Goal: Task Accomplishment & Management: Use online tool/utility

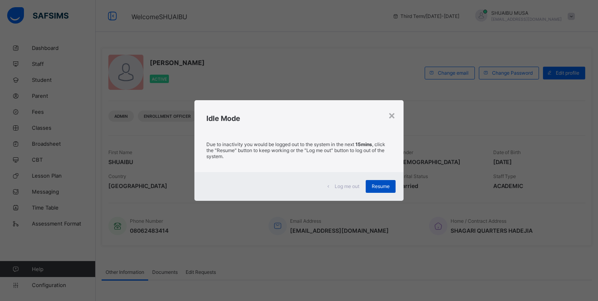
drag, startPoint x: 289, startPoint y: 111, endPoint x: 381, endPoint y: 186, distance: 118.7
click at [289, 111] on div "Idle Mode" at bounding box center [299, 116] width 209 height 32
click at [381, 186] on span "Resume" at bounding box center [381, 186] width 18 height 6
click at [274, 125] on div "Idle Mode" at bounding box center [299, 116] width 209 height 32
click at [378, 182] on div "Resume" at bounding box center [381, 186] width 30 height 13
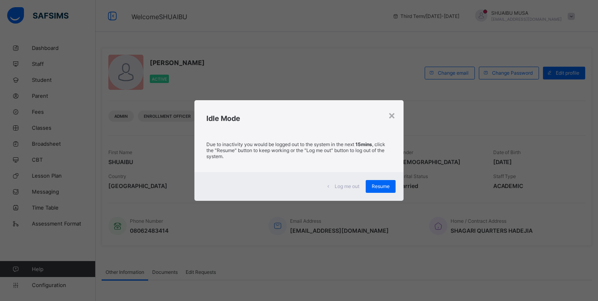
click at [275, 122] on h2 "Idle Mode" at bounding box center [298, 118] width 185 height 8
click at [376, 186] on span "Resume" at bounding box center [381, 186] width 18 height 6
click at [376, 186] on span "Guri" at bounding box center [343, 185] width 84 height 7
click at [379, 185] on span "Guri" at bounding box center [343, 185] width 84 height 7
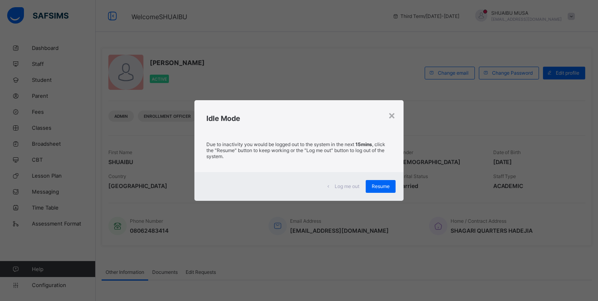
click at [379, 185] on span "Guri" at bounding box center [343, 185] width 84 height 7
click at [269, 293] on div "SHUAIBU ADAMU MUSA Active Change email Change Password Edit profile Admin Enrol…" at bounding box center [347, 227] width 503 height 374
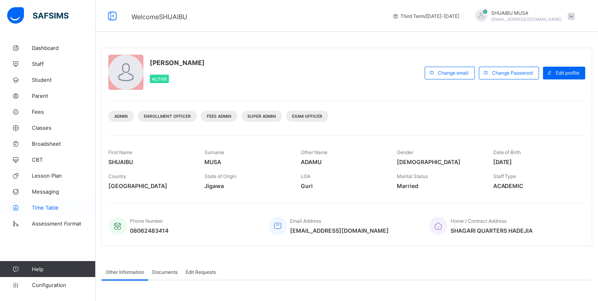
click at [51, 208] on span "Time Table" at bounding box center [64, 207] width 64 height 6
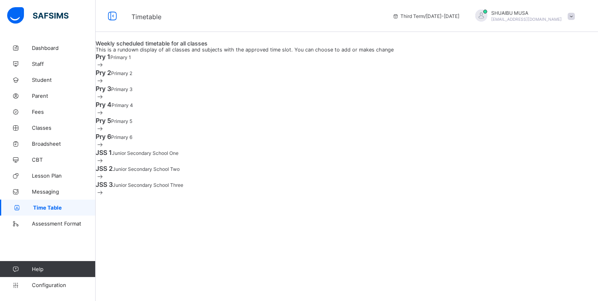
click at [104, 69] on span at bounding box center [100, 65] width 9 height 8
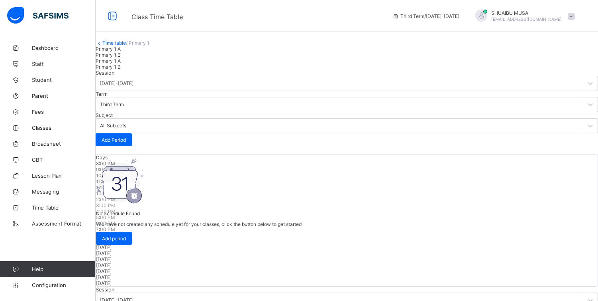
click at [217, 172] on div "10:00 AM" at bounding box center [347, 175] width 502 height 6
click at [185, 166] on div "9:00 AM" at bounding box center [347, 169] width 502 height 6
click at [172, 176] on div "No Schedule Found You have not created any schedule yet for your classes, click…" at bounding box center [199, 201] width 206 height 86
click at [162, 158] on div "No Schedule Found You have not created any schedule yet for your classes, click…" at bounding box center [199, 201] width 206 height 86
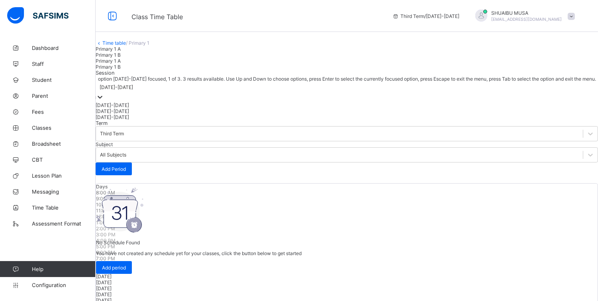
click at [104, 102] on div at bounding box center [100, 97] width 8 height 9
click at [154, 114] on div "2025-2026" at bounding box center [347, 111] width 503 height 6
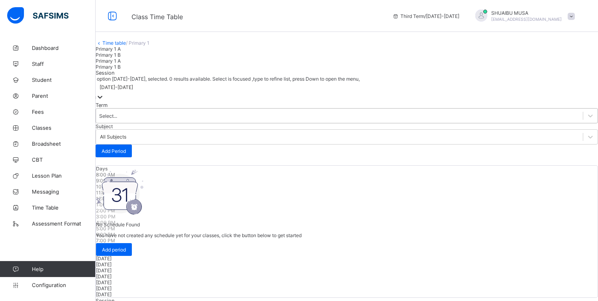
click at [240, 121] on div "Select..." at bounding box center [339, 115] width 487 height 11
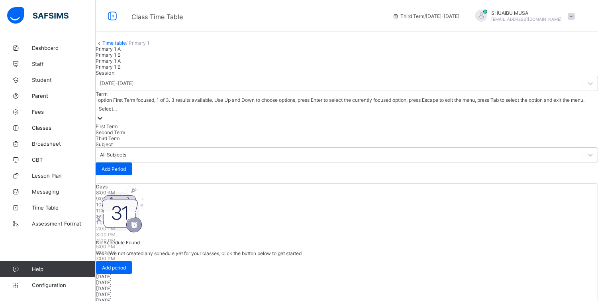
click at [216, 129] on div "First Term" at bounding box center [347, 126] width 503 height 6
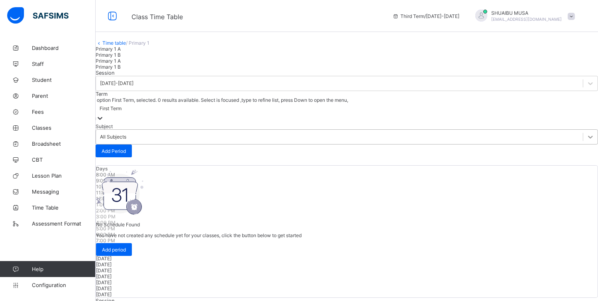
click at [584, 133] on div at bounding box center [591, 137] width 14 height 14
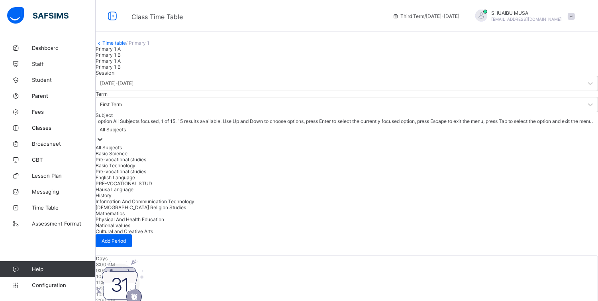
click at [286, 150] on div "All Subjects" at bounding box center [347, 147] width 503 height 6
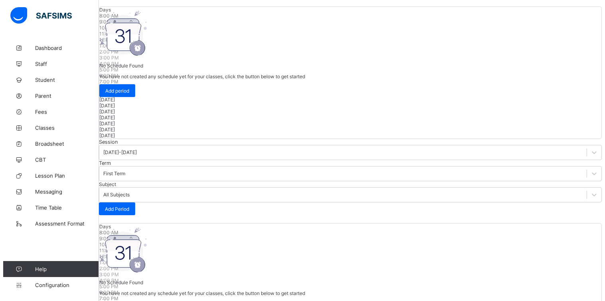
scroll to position [114, 0]
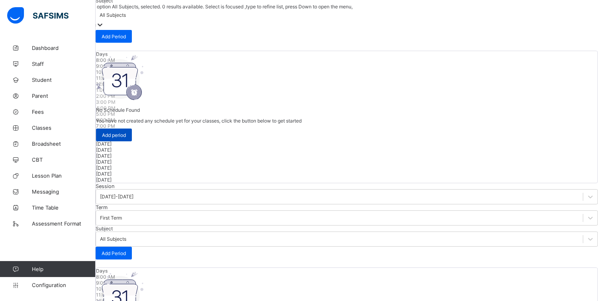
click at [126, 138] on span "Add period" at bounding box center [114, 135] width 24 height 6
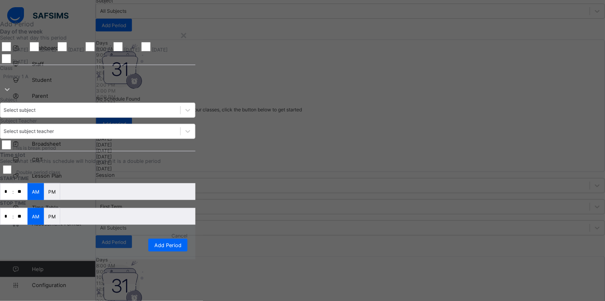
click at [140, 53] on div "Friday" at bounding box center [126, 47] width 28 height 12
click at [195, 96] on div "Class Primary 1 A" at bounding box center [97, 80] width 195 height 31
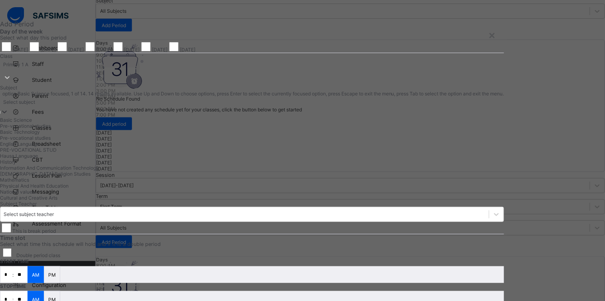
scroll to position [8, 0]
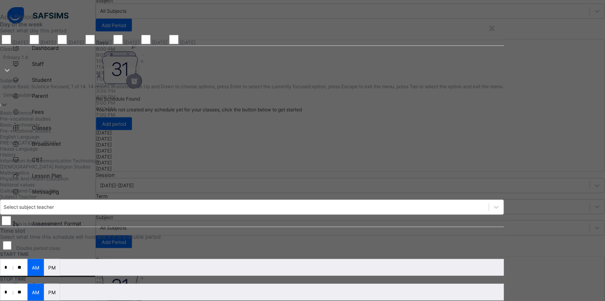
click at [321, 100] on div "Select subject" at bounding box center [252, 94] width 504 height 11
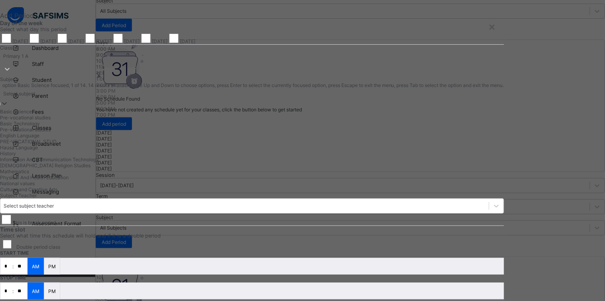
click at [269, 114] on div "Basic Science" at bounding box center [252, 111] width 504 height 6
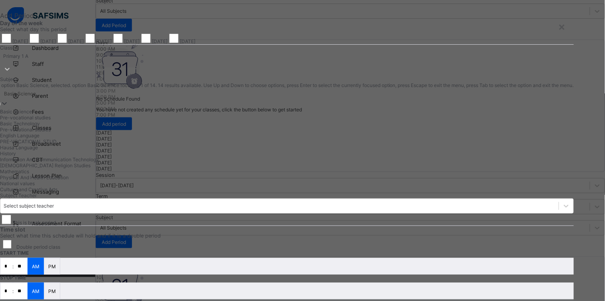
click at [36, 96] on div "Basic Science" at bounding box center [20, 93] width 32 height 6
click at [252, 114] on div "Basic Science" at bounding box center [287, 111] width 574 height 6
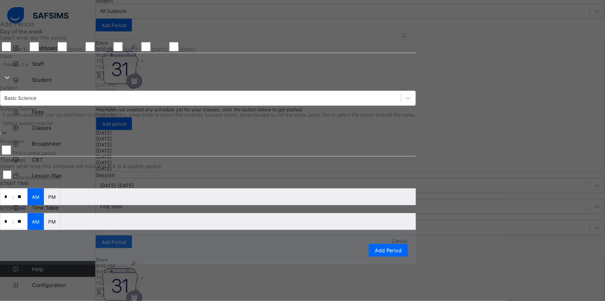
click at [263, 129] on div "Select subject teacher" at bounding box center [208, 123] width 416 height 11
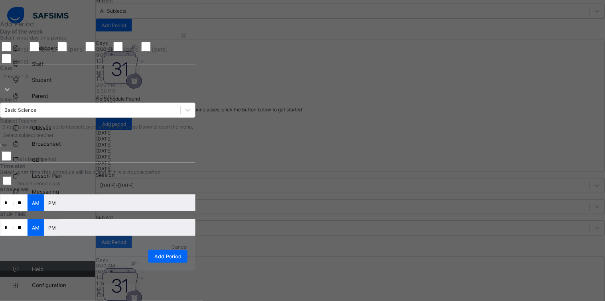
click at [195, 162] on div "This is break period" at bounding box center [97, 156] width 195 height 12
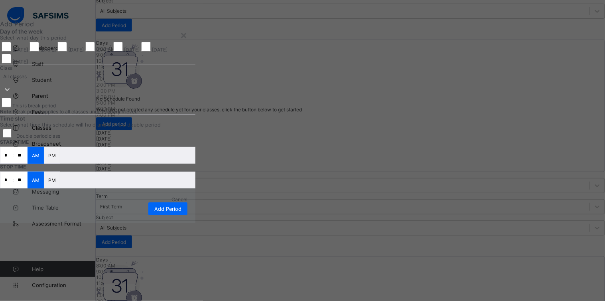
click at [28, 188] on input "**" at bounding box center [21, 180] width 14 height 16
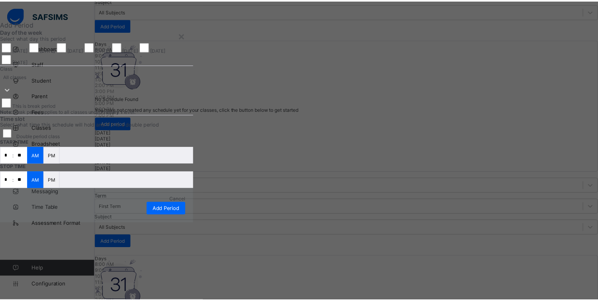
scroll to position [25, 0]
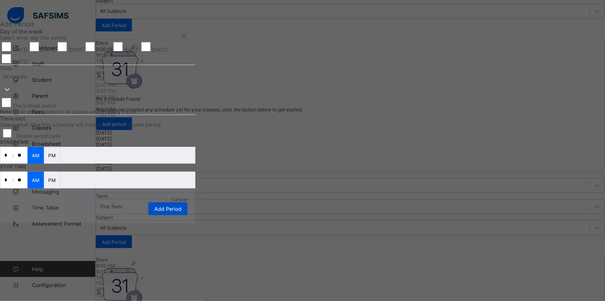
type input "**"
click at [181, 212] on span "Add Period" at bounding box center [167, 209] width 27 height 6
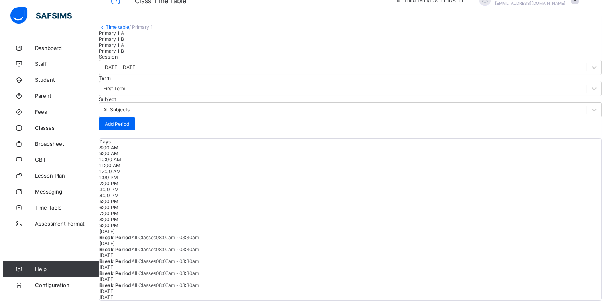
scroll to position [114, 0]
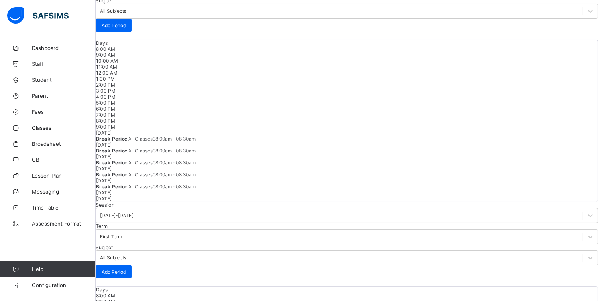
click at [128, 136] on span at bounding box center [128, 139] width 0 height 6
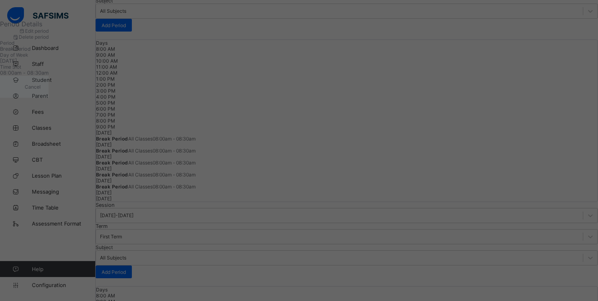
click at [49, 40] on div "Delete period" at bounding box center [24, 37] width 49 height 6
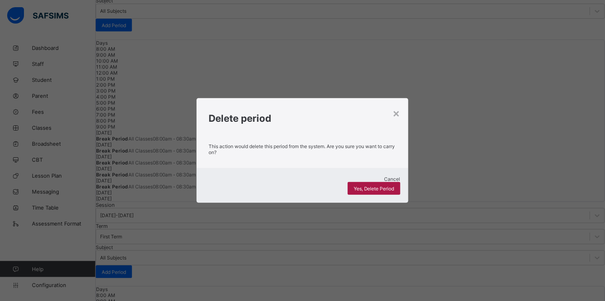
click at [359, 185] on span "Yes, Delete Period" at bounding box center [374, 188] width 41 height 6
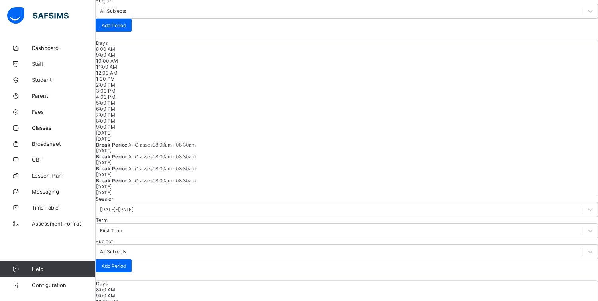
click at [149, 142] on span "All Classes" at bounding box center [140, 145] width 24 height 6
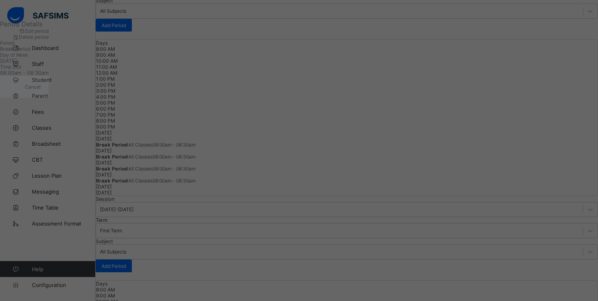
click at [49, 40] on span "Delete period" at bounding box center [34, 37] width 30 height 6
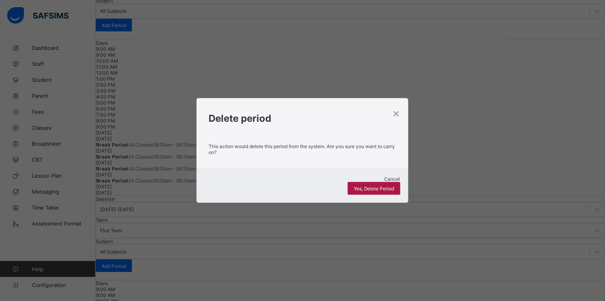
click at [366, 182] on div "Yes, Delete Period" at bounding box center [374, 188] width 53 height 13
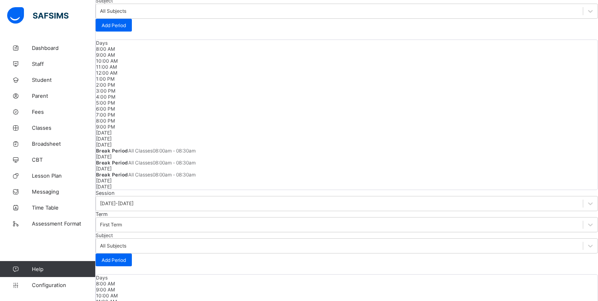
click at [152, 147] on span "Break Period All Classes 08:00am - 08:30am" at bounding box center [146, 150] width 100 height 6
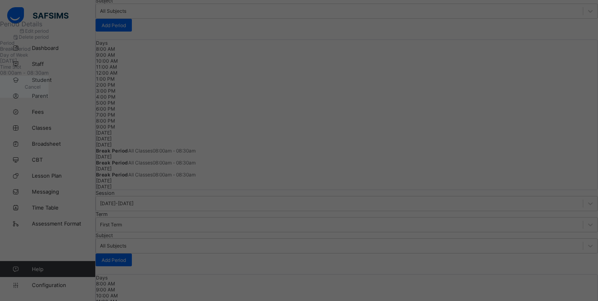
click at [49, 40] on div "Delete period" at bounding box center [24, 37] width 49 height 6
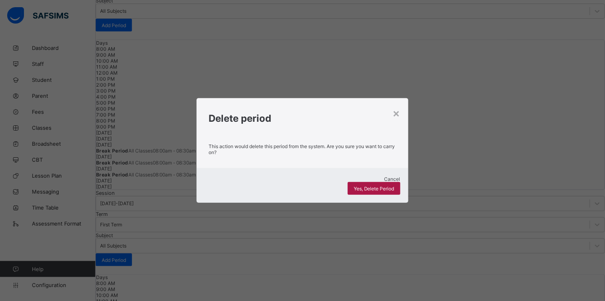
click at [373, 185] on span "Yes, Delete Period" at bounding box center [374, 188] width 41 height 6
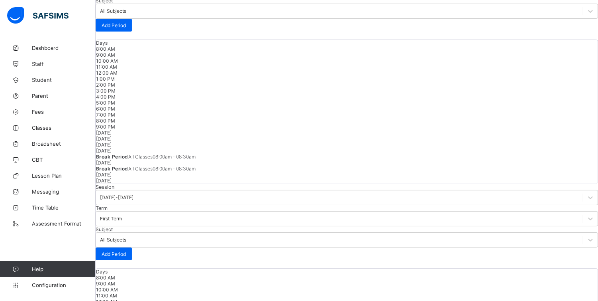
click at [151, 159] on span "All Classes" at bounding box center [140, 156] width 24 height 6
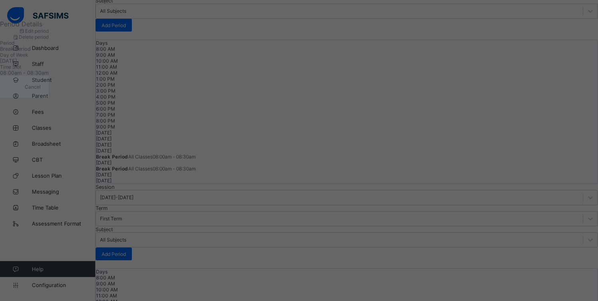
click at [49, 40] on span "Delete period" at bounding box center [34, 37] width 30 height 6
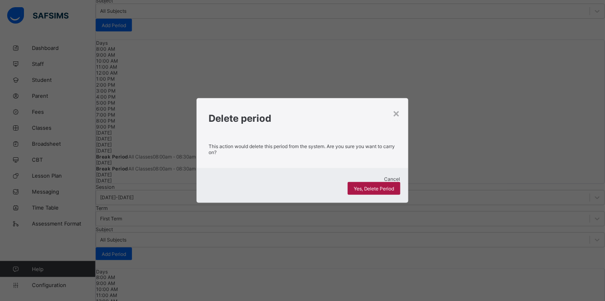
click at [363, 182] on div "Yes, Delete Period" at bounding box center [374, 188] width 53 height 13
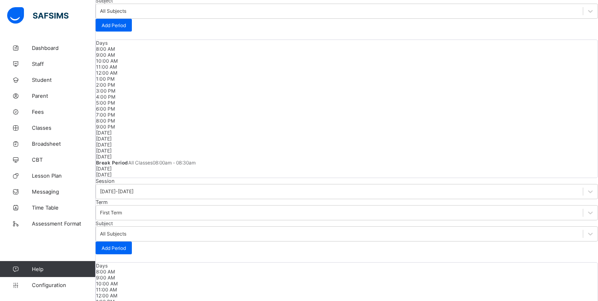
click at [153, 165] on span "All Classes" at bounding box center [140, 162] width 24 height 6
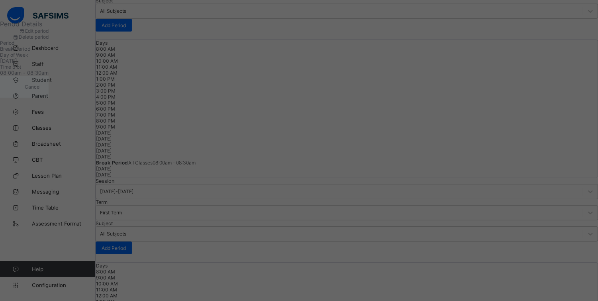
click at [49, 40] on span "Delete period" at bounding box center [34, 37] width 30 height 6
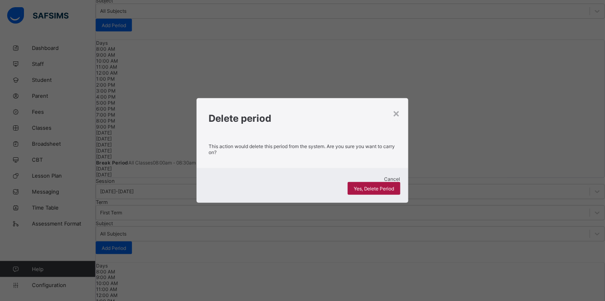
click at [370, 182] on div "Yes, Delete Period" at bounding box center [374, 188] width 53 height 13
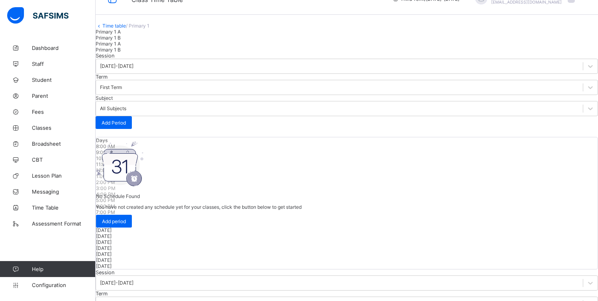
scroll to position [0, 0]
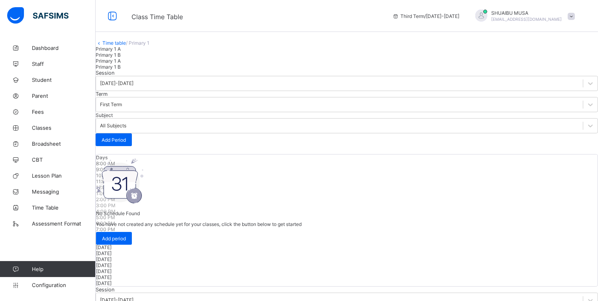
click at [315, 190] on div "1:00 PM" at bounding box center [347, 193] width 502 height 6
click at [267, 178] on div "11:00 AM" at bounding box center [347, 181] width 502 height 6
drag, startPoint x: 267, startPoint y: 151, endPoint x: 173, endPoint y: 146, distance: 94.6
click at [192, 147] on div "Session 2025-2026 Term First Term Subject All Subjects Add Period Days 8:00 AM …" at bounding box center [347, 178] width 503 height 216
click at [159, 158] on div "No Schedule Found You have not created any schedule yet for your classes, click…" at bounding box center [199, 201] width 206 height 86
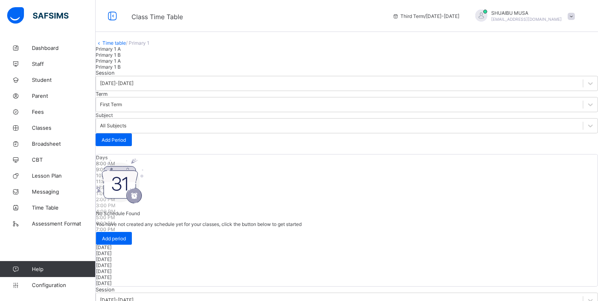
click at [159, 158] on div "No Schedule Found You have not created any schedule yet for your classes, click…" at bounding box center [199, 201] width 206 height 86
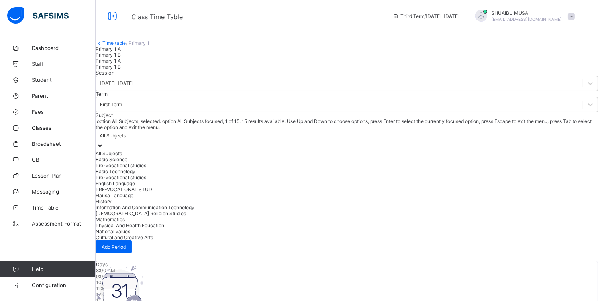
click at [126, 134] on div "All Subjects" at bounding box center [113, 136] width 26 height 6
click at [299, 162] on div "Basic Science" at bounding box center [347, 159] width 503 height 6
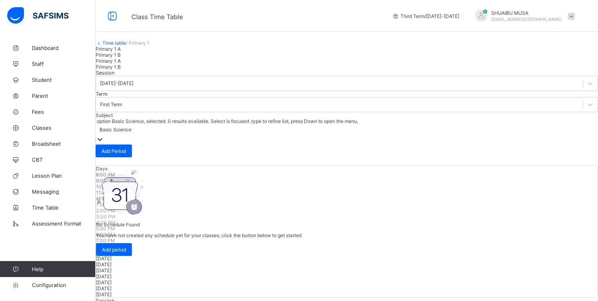
click at [132, 131] on div "Basic Science" at bounding box center [116, 130] width 32 height 6
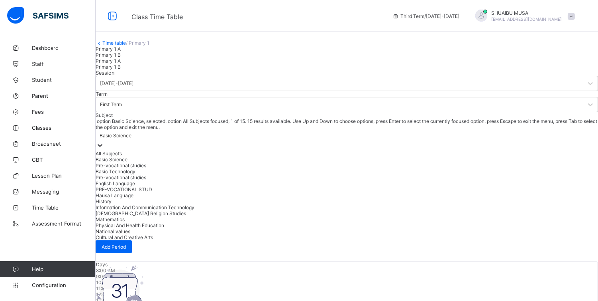
click at [287, 150] on div "All Subjects" at bounding box center [347, 153] width 503 height 6
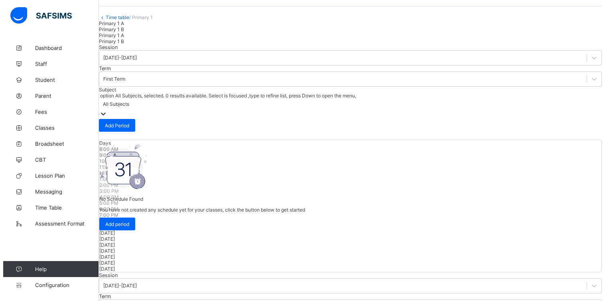
scroll to position [24, 0]
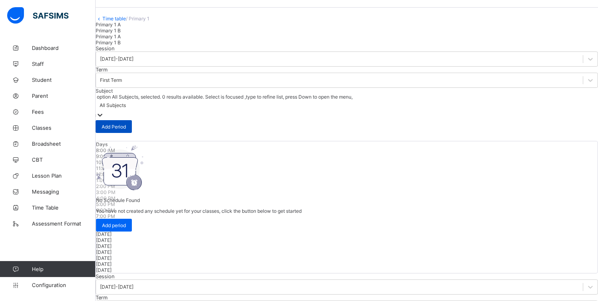
click at [132, 120] on div "Add Period" at bounding box center [114, 126] width 36 height 13
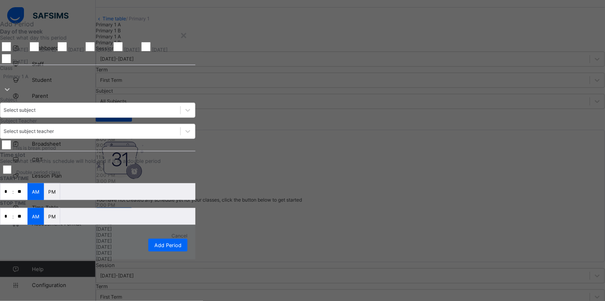
click at [195, 96] on div "Class Primary 1 A" at bounding box center [97, 80] width 195 height 31
click at [187, 36] on div "×" at bounding box center [184, 35] width 8 height 14
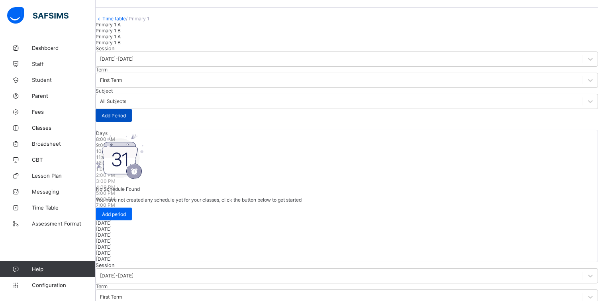
click at [126, 112] on span "Add Period" at bounding box center [114, 115] width 24 height 6
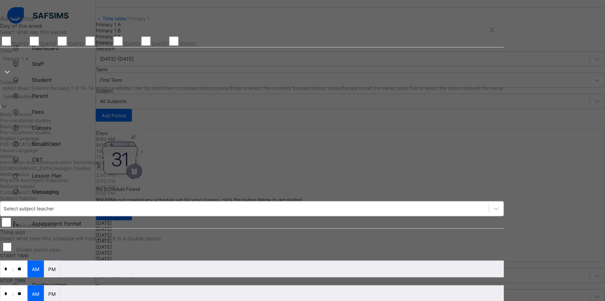
click at [293, 111] on div "Select subject" at bounding box center [252, 101] width 504 height 20
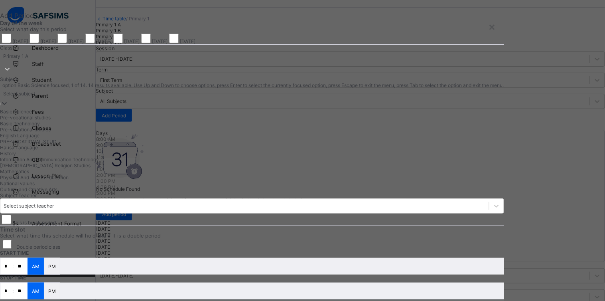
click at [252, 114] on div "Basic Science" at bounding box center [252, 111] width 504 height 6
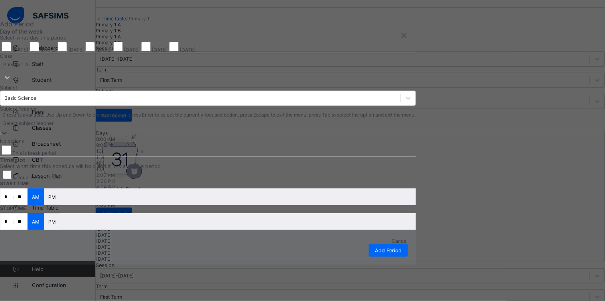
click at [53, 126] on div "Select subject teacher" at bounding box center [28, 123] width 50 height 6
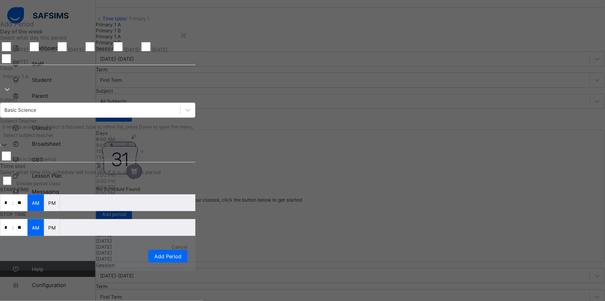
click at [195, 141] on div "Select subject teacher" at bounding box center [97, 135] width 195 height 11
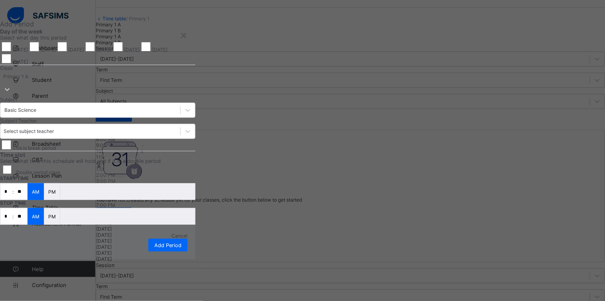
click at [28, 224] on input "**" at bounding box center [21, 216] width 14 height 16
type input "**"
click at [181, 248] on span "Add Period" at bounding box center [167, 245] width 27 height 6
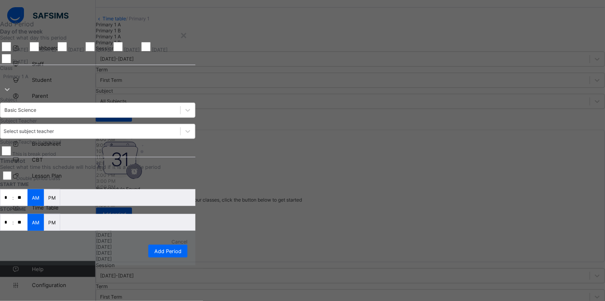
click at [180, 126] on div "Select subject teacher" at bounding box center [90, 131] width 180 height 11
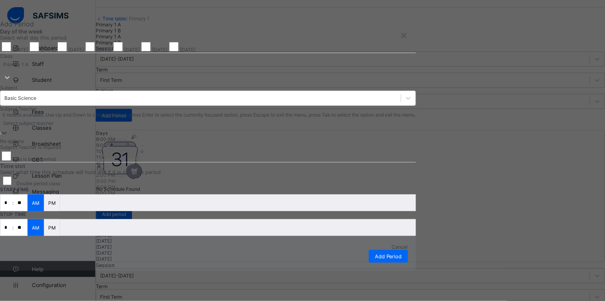
click at [323, 138] on div "No options" at bounding box center [208, 141] width 416 height 6
click at [332, 138] on div "No options" at bounding box center [208, 141] width 416 height 6
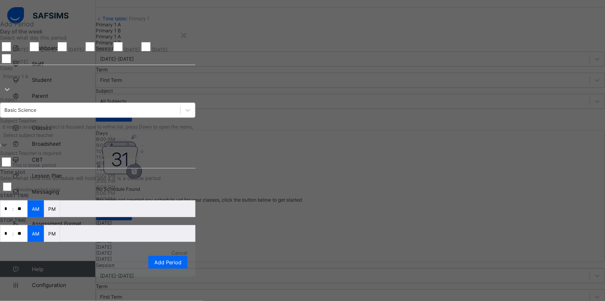
click at [8, 141] on div at bounding box center [4, 145] width 8 height 9
click at [195, 130] on div "Select subject teacher" at bounding box center [97, 135] width 195 height 11
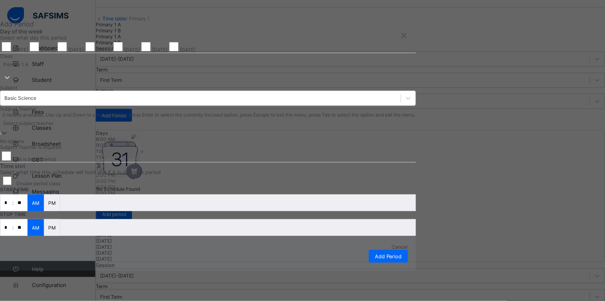
click at [377, 118] on div "Select subject teacher" at bounding box center [208, 123] width 416 height 11
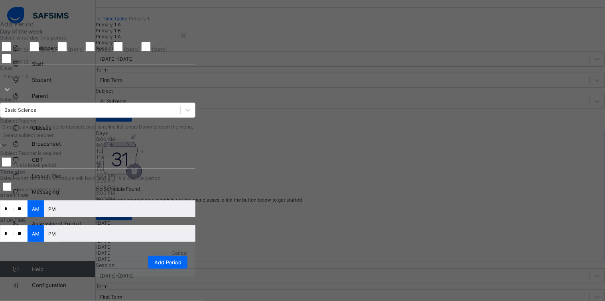
click at [195, 130] on div "Select subject teacher" at bounding box center [97, 135] width 195 height 11
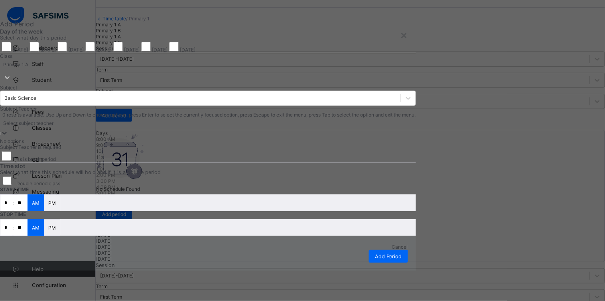
click at [377, 118] on div "Select subject teacher" at bounding box center [208, 123] width 416 height 11
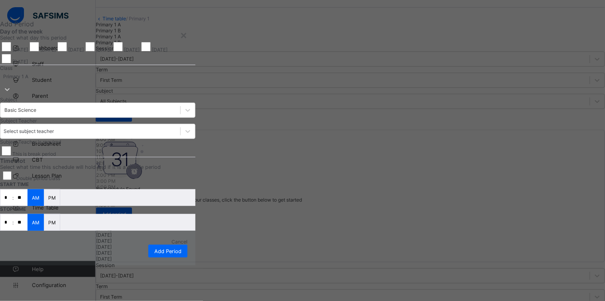
click at [56, 151] on label "This is break period" at bounding box center [33, 154] width 43 height 6
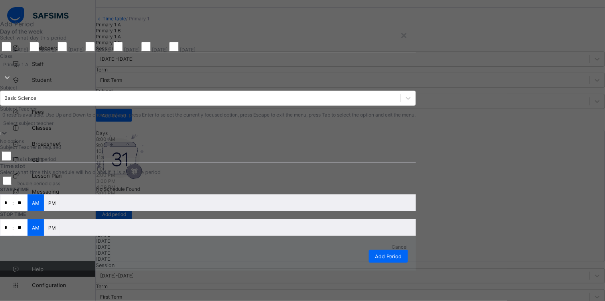
click at [284, 118] on div "Select subject teacher" at bounding box center [208, 128] width 416 height 20
click at [36, 95] on div "Basic Science" at bounding box center [20, 98] width 32 height 6
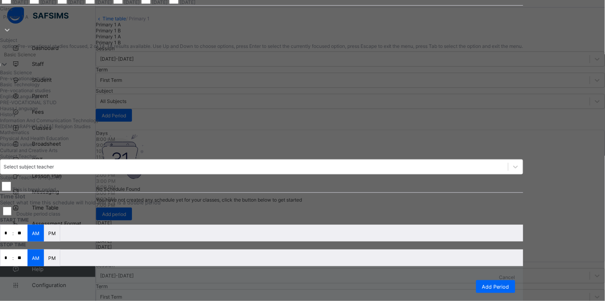
click at [266, 81] on div "Pre-vocational studies" at bounding box center [261, 78] width 523 height 6
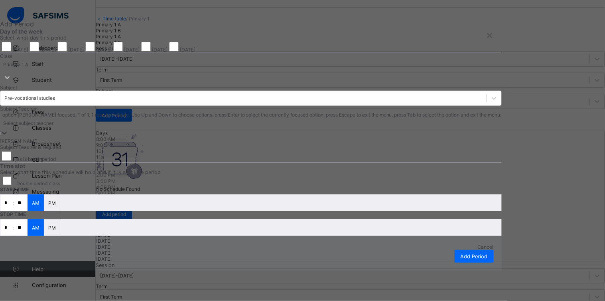
click at [264, 118] on div "Select subject teacher" at bounding box center [250, 123] width 501 height 11
click at [250, 138] on div "BASHIR GARBA" at bounding box center [250, 141] width 501 height 6
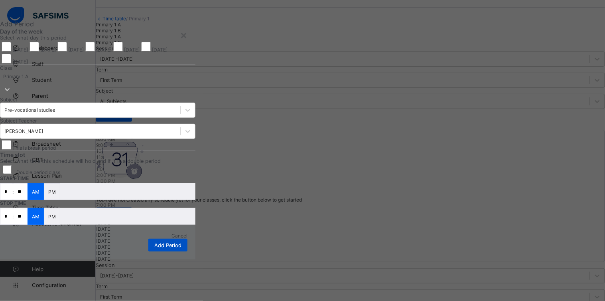
click at [181, 248] on span "Add Period" at bounding box center [167, 245] width 27 height 6
click at [180, 126] on div "BASHIR GARBA" at bounding box center [90, 131] width 180 height 11
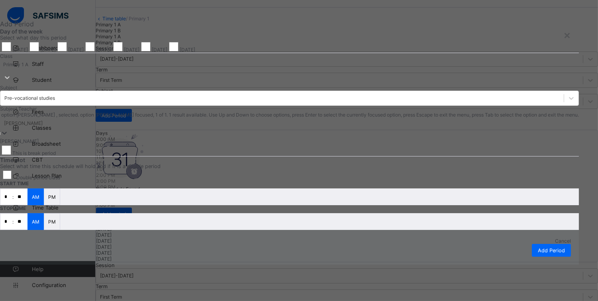
click at [43, 120] on div "BASHIR GARBA" at bounding box center [23, 123] width 39 height 6
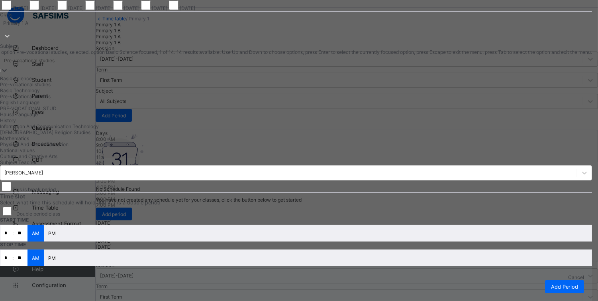
click at [323, 66] on div "Pre-vocational studies" at bounding box center [296, 60] width 592 height 11
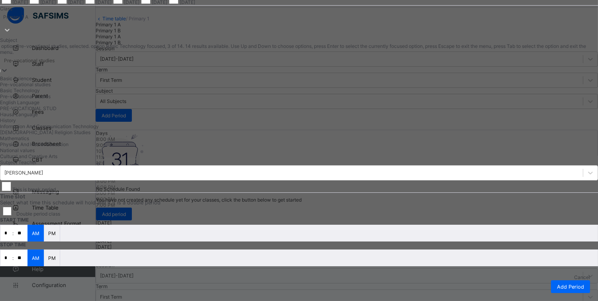
click at [257, 93] on div "Basic Technology" at bounding box center [299, 90] width 598 height 6
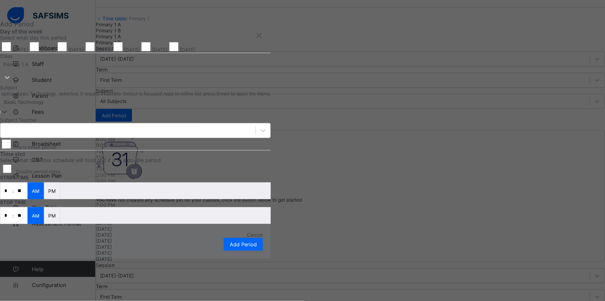
click at [256, 125] on div at bounding box center [127, 130] width 255 height 11
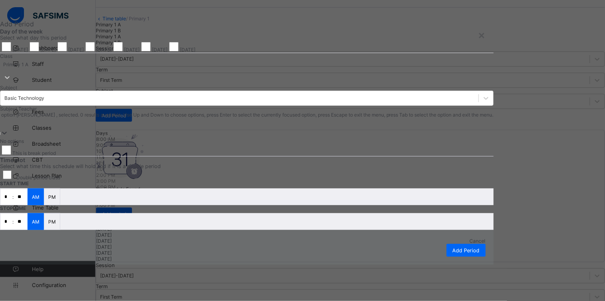
click at [294, 118] on div at bounding box center [246, 123] width 493 height 11
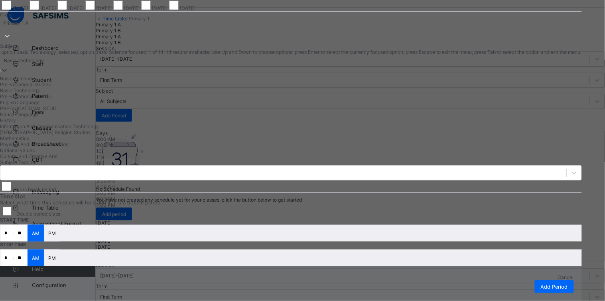
click at [44, 63] on div "Basic Technology" at bounding box center [24, 60] width 40 height 6
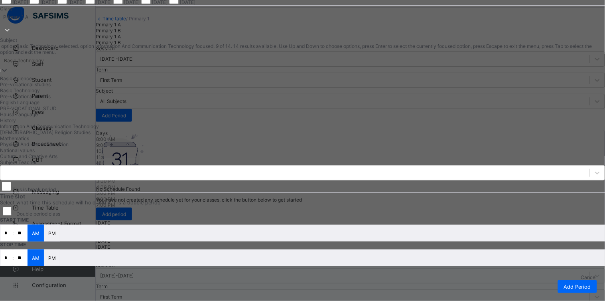
click at [264, 129] on div "Information And Communication Technology" at bounding box center [302, 126] width 605 height 6
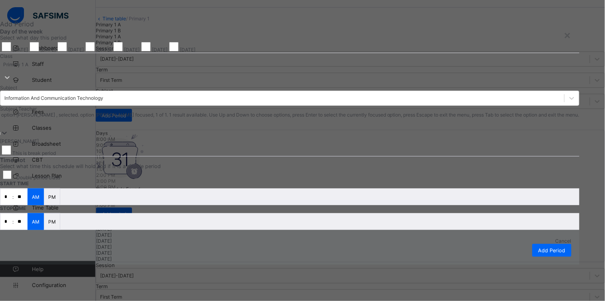
click at [269, 118] on div at bounding box center [289, 123] width 579 height 11
click at [256, 138] on div "SHUAIBU MUSA ADAMU" at bounding box center [289, 141] width 579 height 6
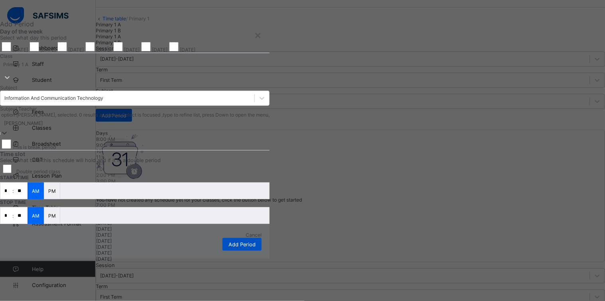
click at [256, 247] on span "Add Period" at bounding box center [241, 244] width 27 height 6
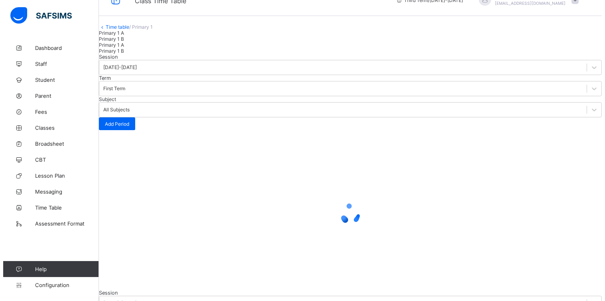
scroll to position [24, 0]
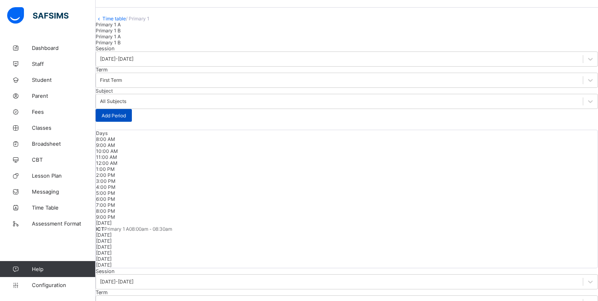
click at [132, 109] on div "Add Period" at bounding box center [114, 115] width 36 height 13
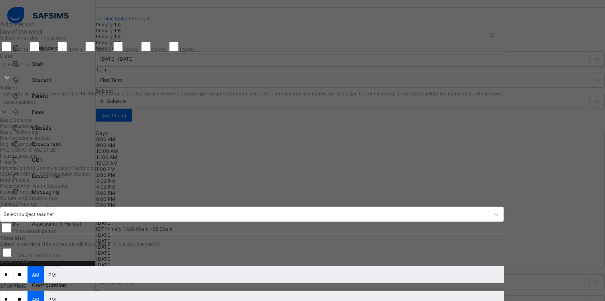
scroll to position [8, 0]
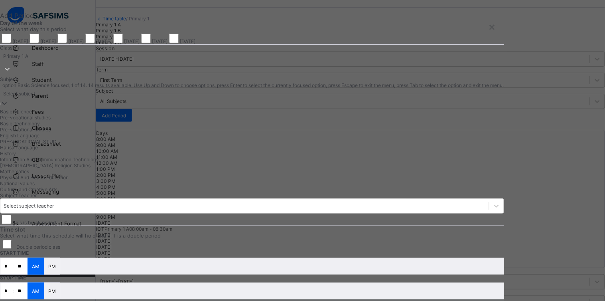
click at [257, 177] on div "option Basic Science focused, 1 of 14. 14 results available. Use Up and Down to…" at bounding box center [252, 137] width 504 height 110
click at [248, 186] on div "National values" at bounding box center [255, 183] width 510 height 6
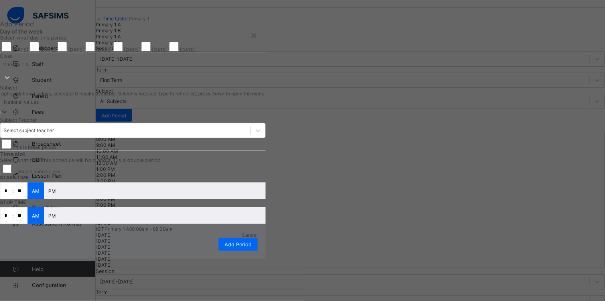
click at [261, 138] on div "Select subject teacher" at bounding box center [132, 130] width 265 height 15
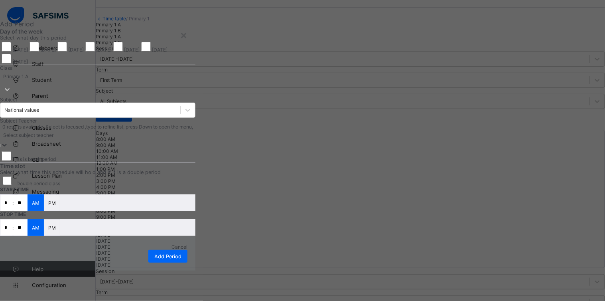
click at [195, 150] on div "Select subject teacher" at bounding box center [97, 140] width 195 height 20
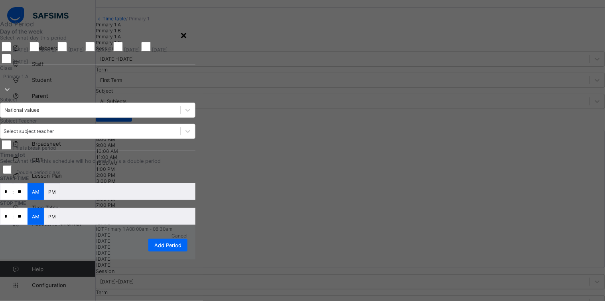
click at [187, 28] on div "×" at bounding box center [184, 35] width 8 height 14
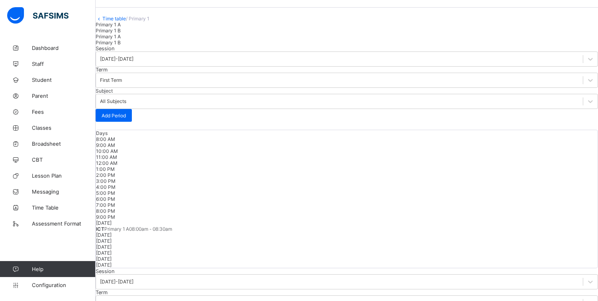
click at [130, 226] on span "Primary 1 A" at bounding box center [117, 229] width 25 height 6
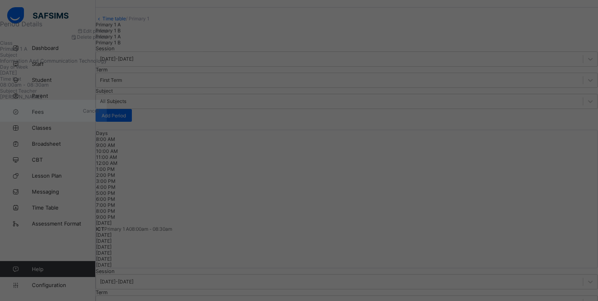
click at [107, 40] on span "Delete period" at bounding box center [92, 37] width 30 height 6
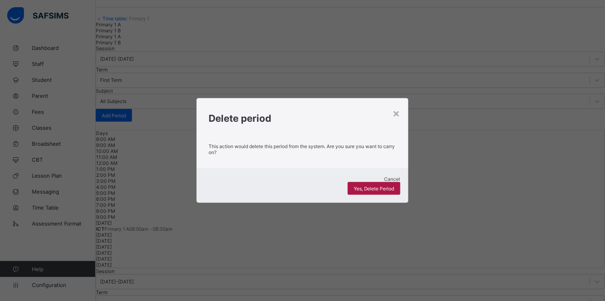
click at [368, 185] on span "Yes, Delete Period" at bounding box center [374, 188] width 41 height 6
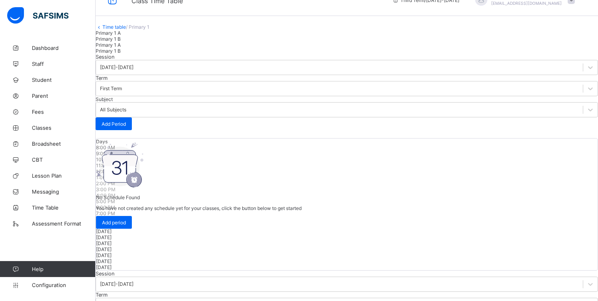
scroll to position [24, 0]
